Goal: Transaction & Acquisition: Purchase product/service

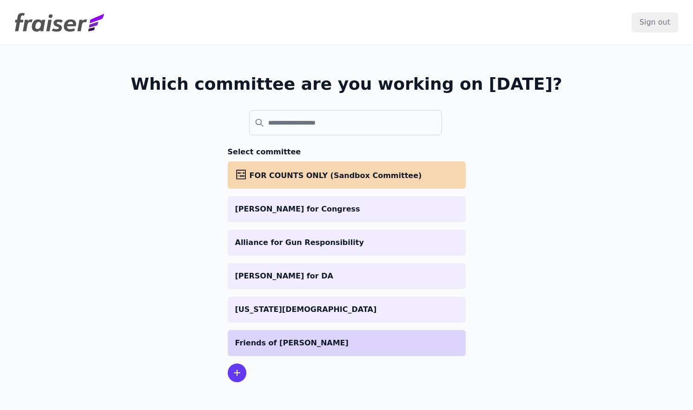
click at [264, 345] on p "Friends of [PERSON_NAME]" at bounding box center [346, 342] width 223 height 11
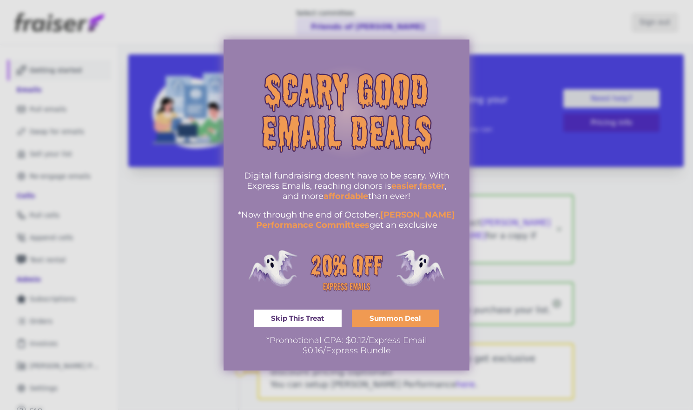
click at [316, 323] on link "Skip This Treat" at bounding box center [297, 318] width 87 height 17
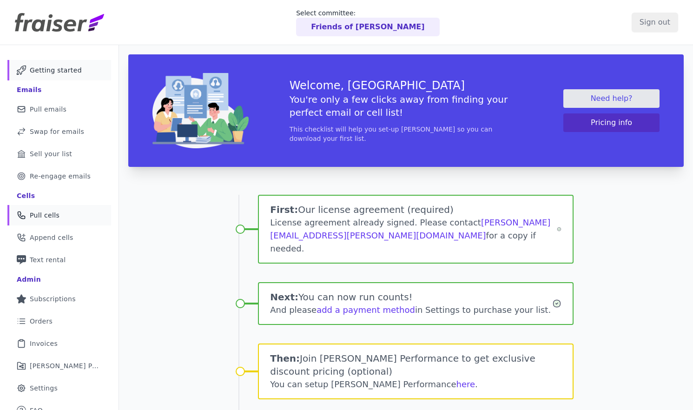
click at [46, 218] on span "Pull cells" at bounding box center [45, 215] width 30 height 9
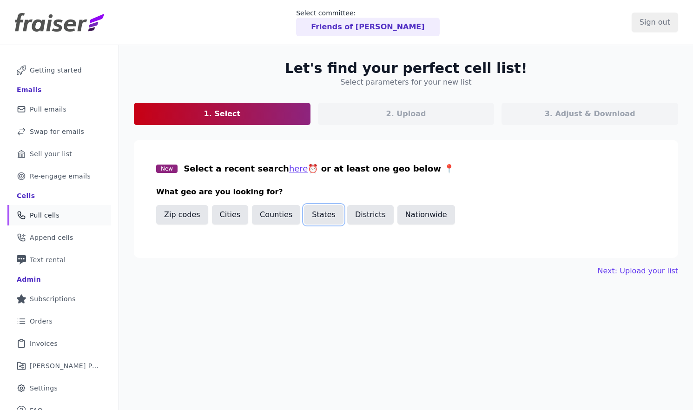
click at [315, 217] on button "States" at bounding box center [324, 215] width 40 height 20
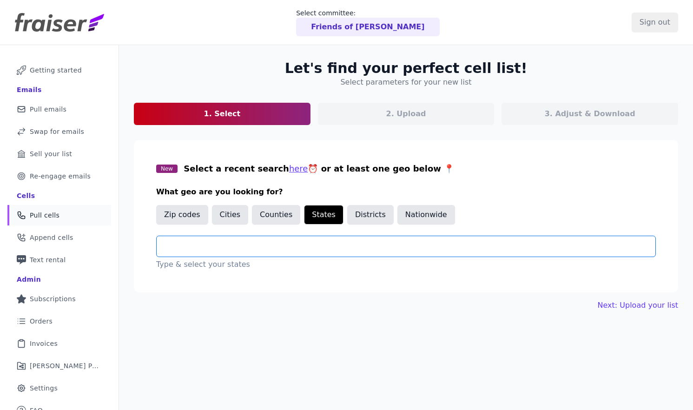
click at [204, 245] on input "text" at bounding box center [409, 246] width 491 height 11
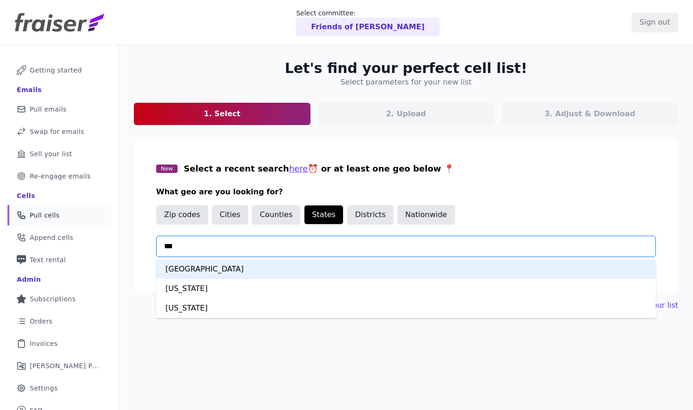
type input "****"
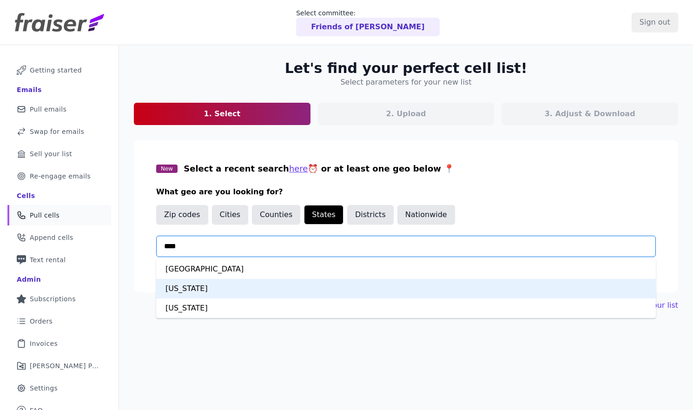
click at [194, 295] on div "[US_STATE]" at bounding box center [406, 289] width 500 height 20
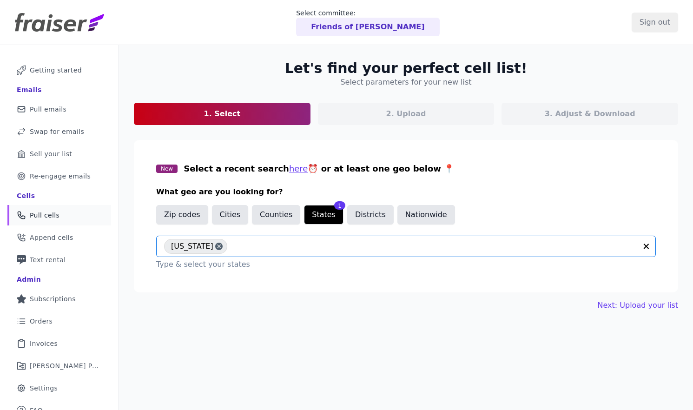
scroll to position [45, 0]
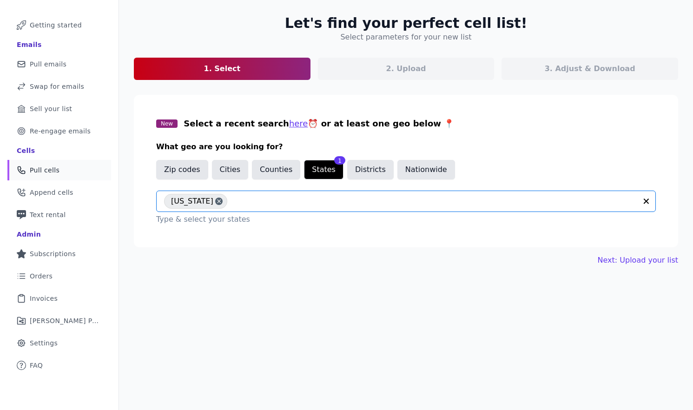
click at [228, 253] on div "Let's find your perfect cell list! Select parameters for your new list 1. Selec…" at bounding box center [406, 140] width 574 height 281
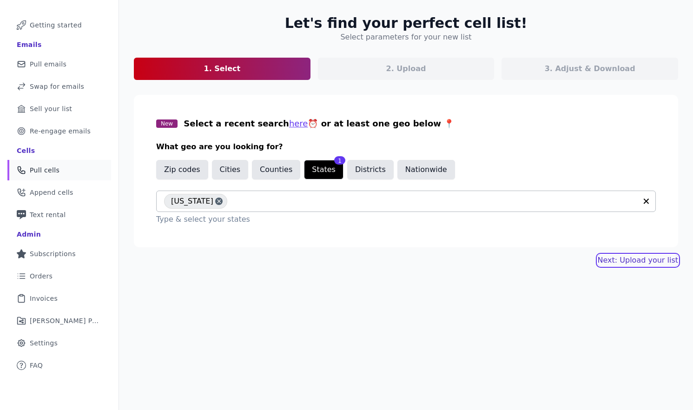
click at [630, 257] on link "Next: Upload your list" at bounding box center [638, 260] width 80 height 11
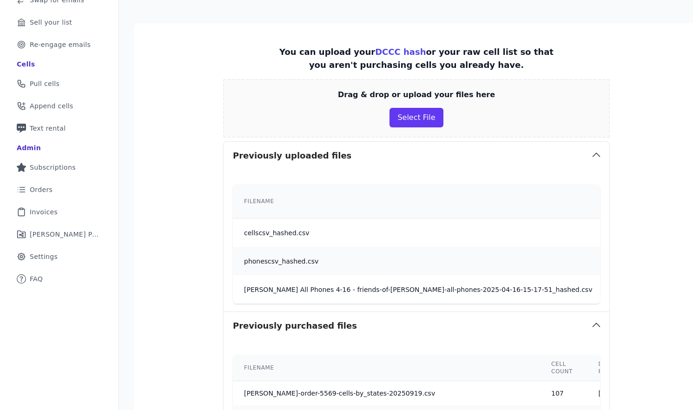
scroll to position [145, 0]
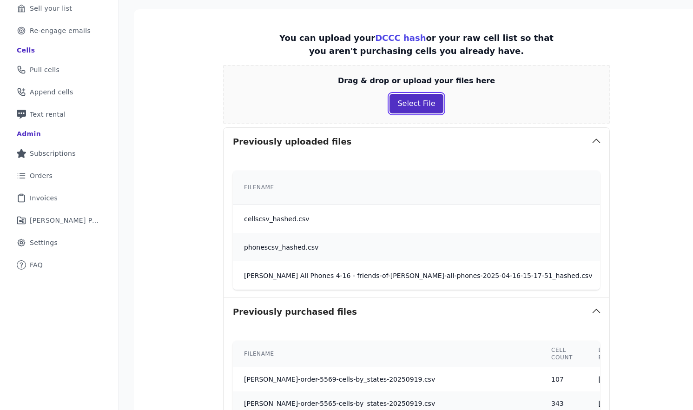
click at [409, 100] on button "Select File" at bounding box center [415, 104] width 53 height 20
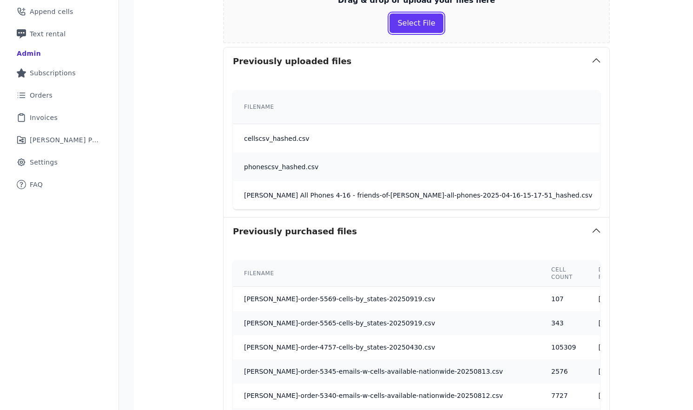
scroll to position [83, 0]
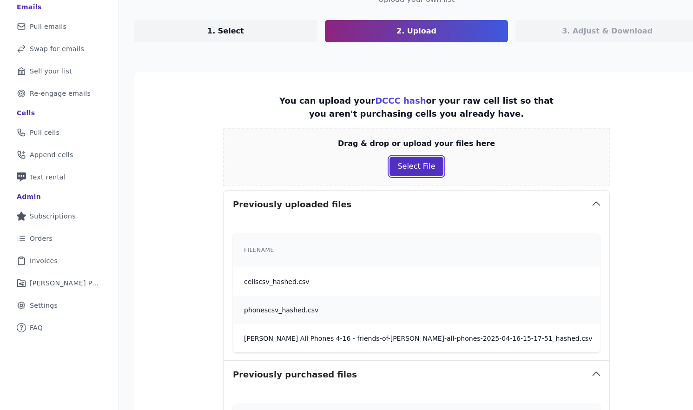
click at [408, 162] on button "Select File" at bounding box center [415, 167] width 53 height 20
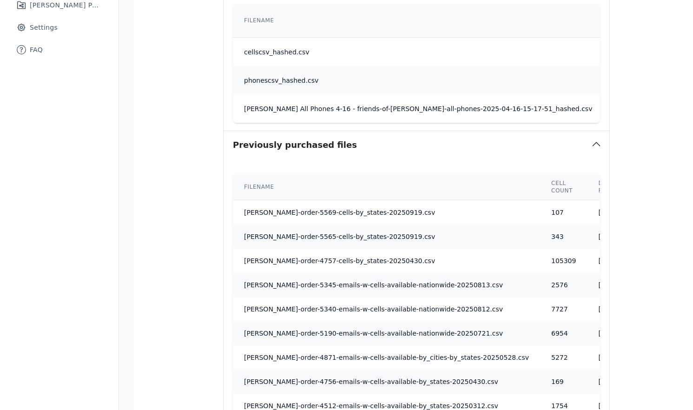
scroll to position [485, 0]
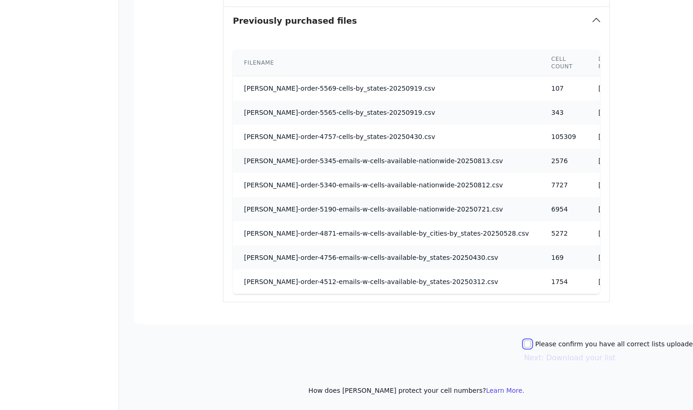
click at [531, 343] on input "Please confirm you have all correct lists uploaded." at bounding box center [527, 343] width 7 height 7
checkbox input "true"
click at [559, 361] on button "Next: Download your list" at bounding box center [570, 357] width 92 height 11
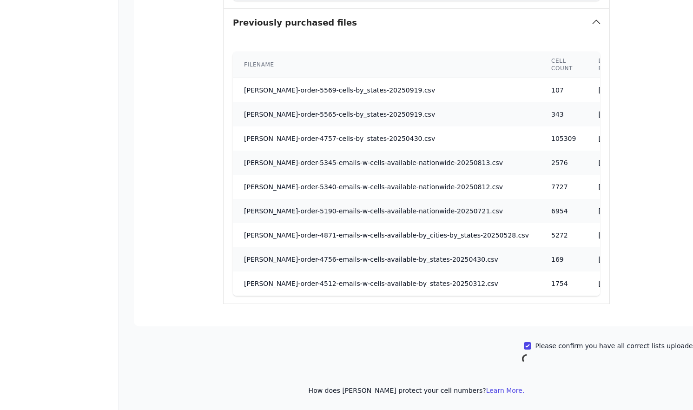
scroll to position [45, 0]
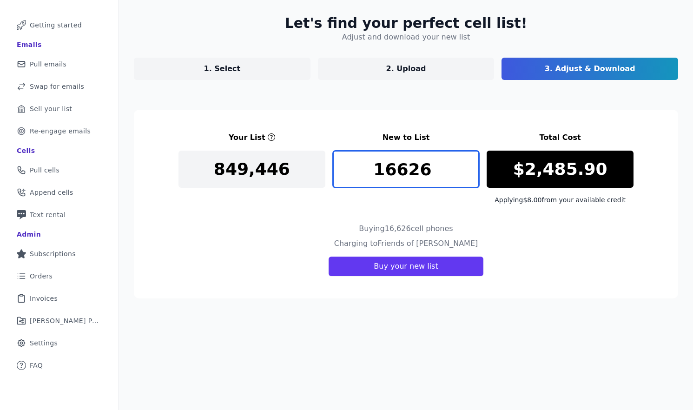
click at [418, 176] on input "16626" at bounding box center [406, 169] width 147 height 37
type input "3"
type input "4"
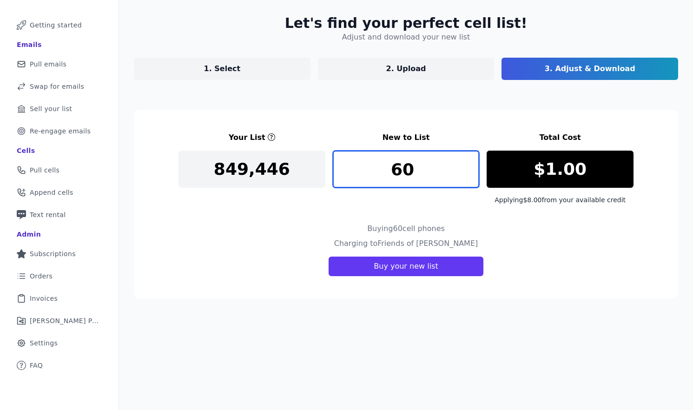
type input "6"
type input "5"
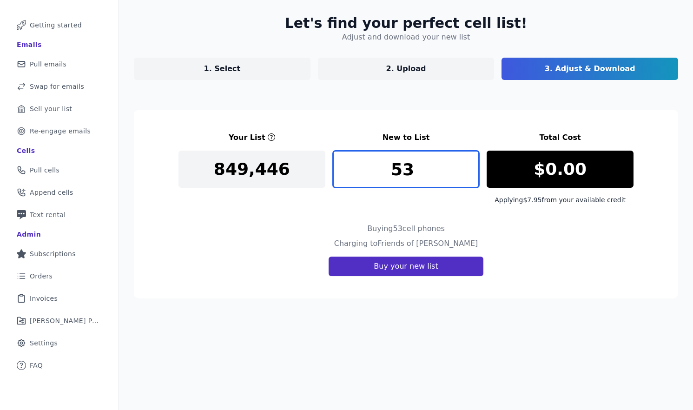
type input "53"
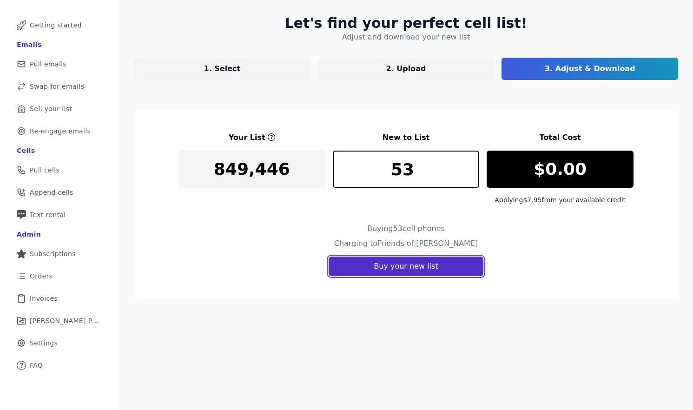
click at [434, 257] on button "Buy your new list" at bounding box center [406, 267] width 154 height 20
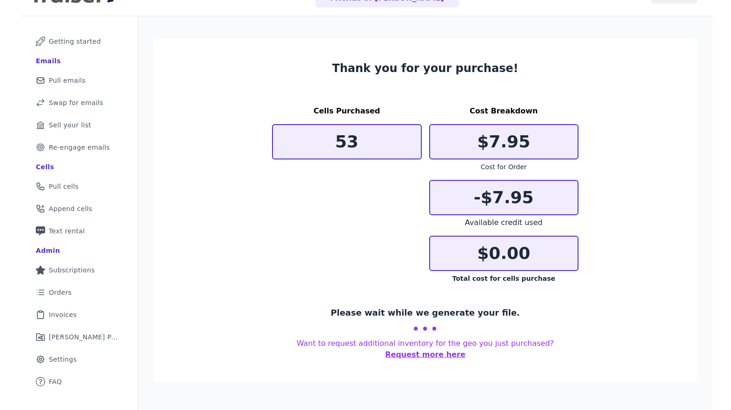
scroll to position [40, 0]
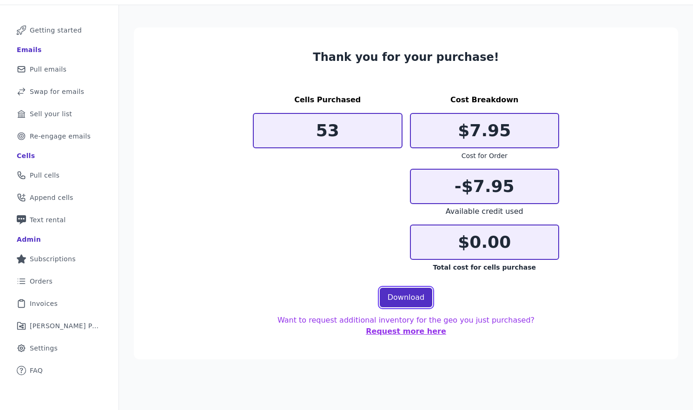
click at [411, 299] on link "Download" at bounding box center [406, 298] width 53 height 20
click at [640, 27] on div "Thank you for your purchase! Cells Purchased 53 Cost Breakdown $7.95 Cost for O…" at bounding box center [406, 189] width 574 height 369
click at [404, 300] on link "Download" at bounding box center [406, 298] width 53 height 20
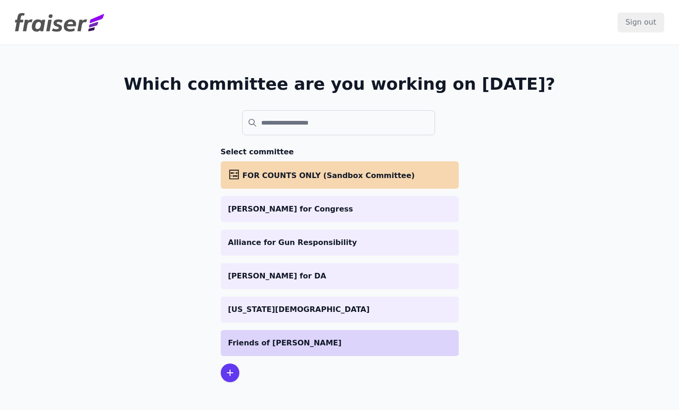
click at [357, 347] on p "Friends of [PERSON_NAME]" at bounding box center [339, 342] width 223 height 11
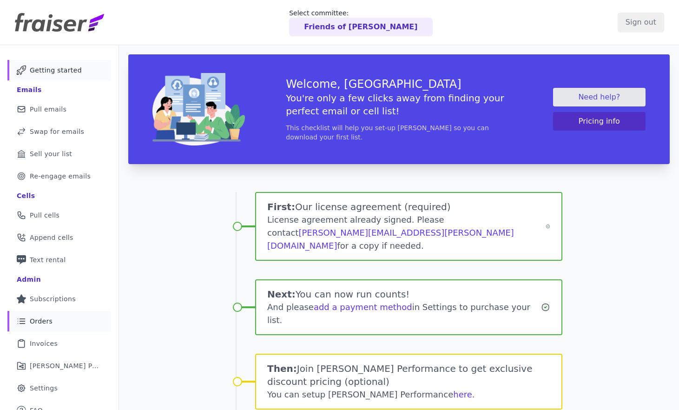
click at [51, 316] on link "List Icon Outline of bulleted list Orders" at bounding box center [59, 321] width 104 height 20
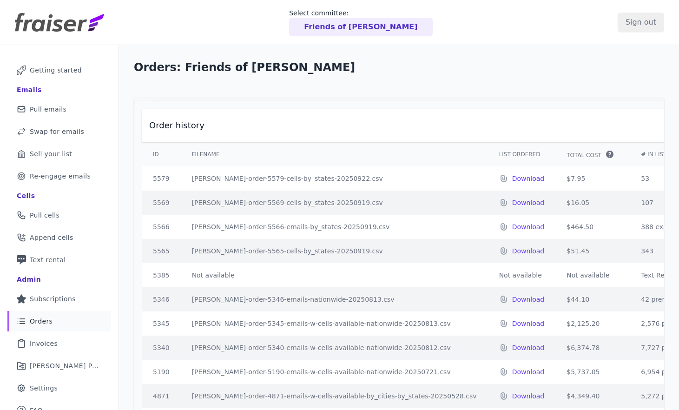
click at [555, 229] on td "$464.50" at bounding box center [592, 227] width 74 height 24
copy tr "$464.50"
click at [555, 251] on td "$51.45" at bounding box center [592, 251] width 74 height 24
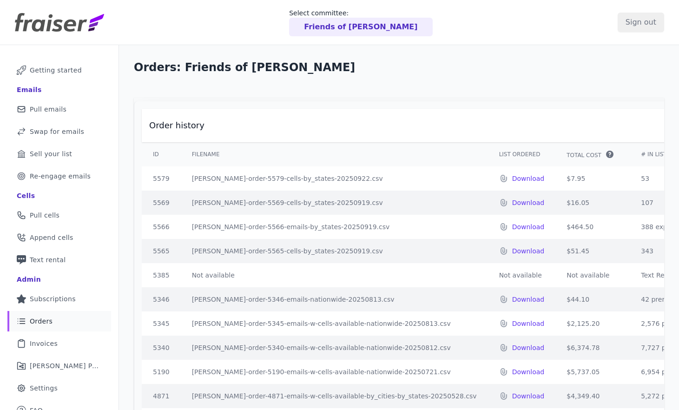
click at [555, 251] on td "$51.45" at bounding box center [592, 251] width 74 height 24
copy tr "$51.45"
